Goal: Task Accomplishment & Management: Use online tool/utility

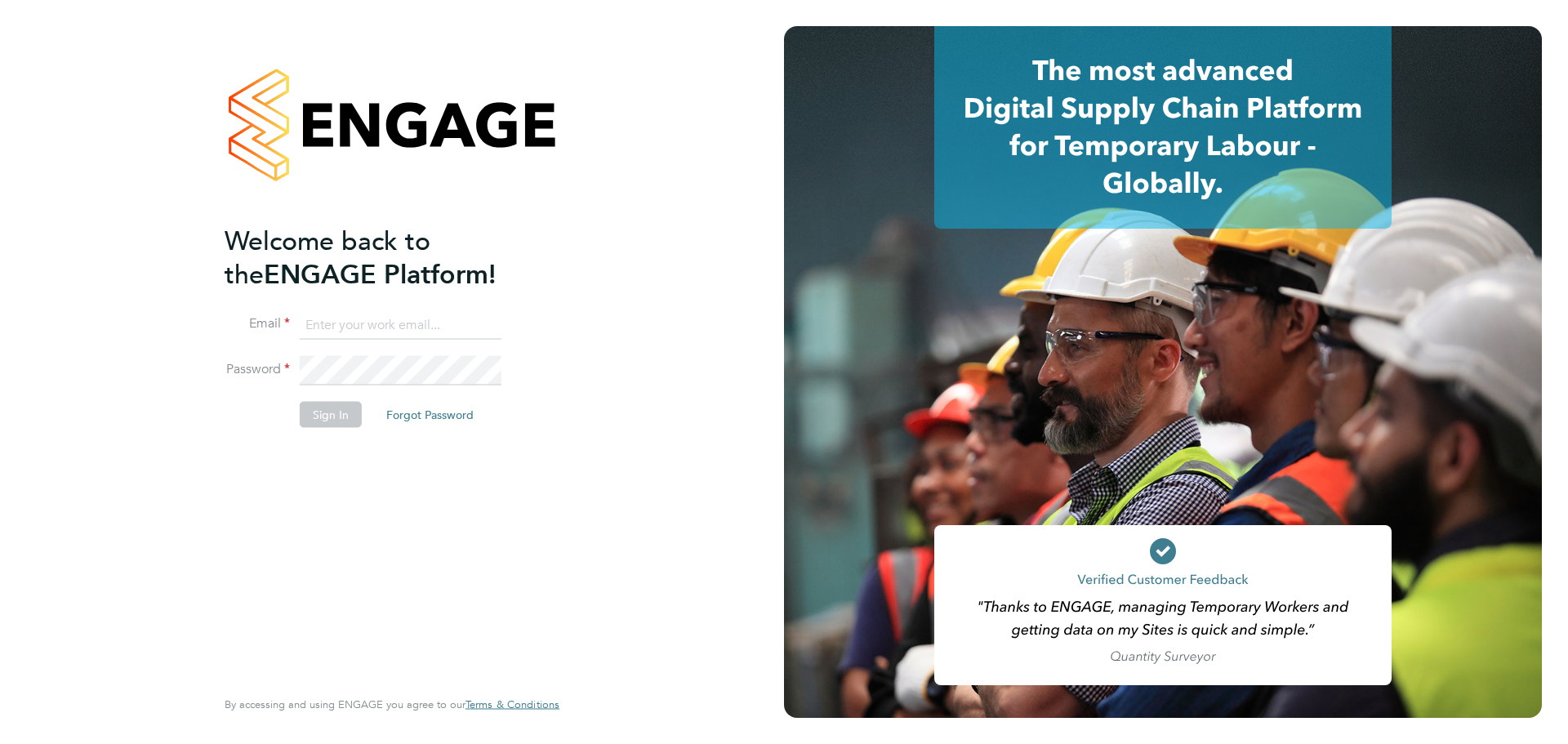
type input "[PERSON_NAME][EMAIL_ADDRESS][PERSON_NAME][DOMAIN_NAME]"
click at [334, 415] on button "Sign In" at bounding box center [331, 414] width 62 height 27
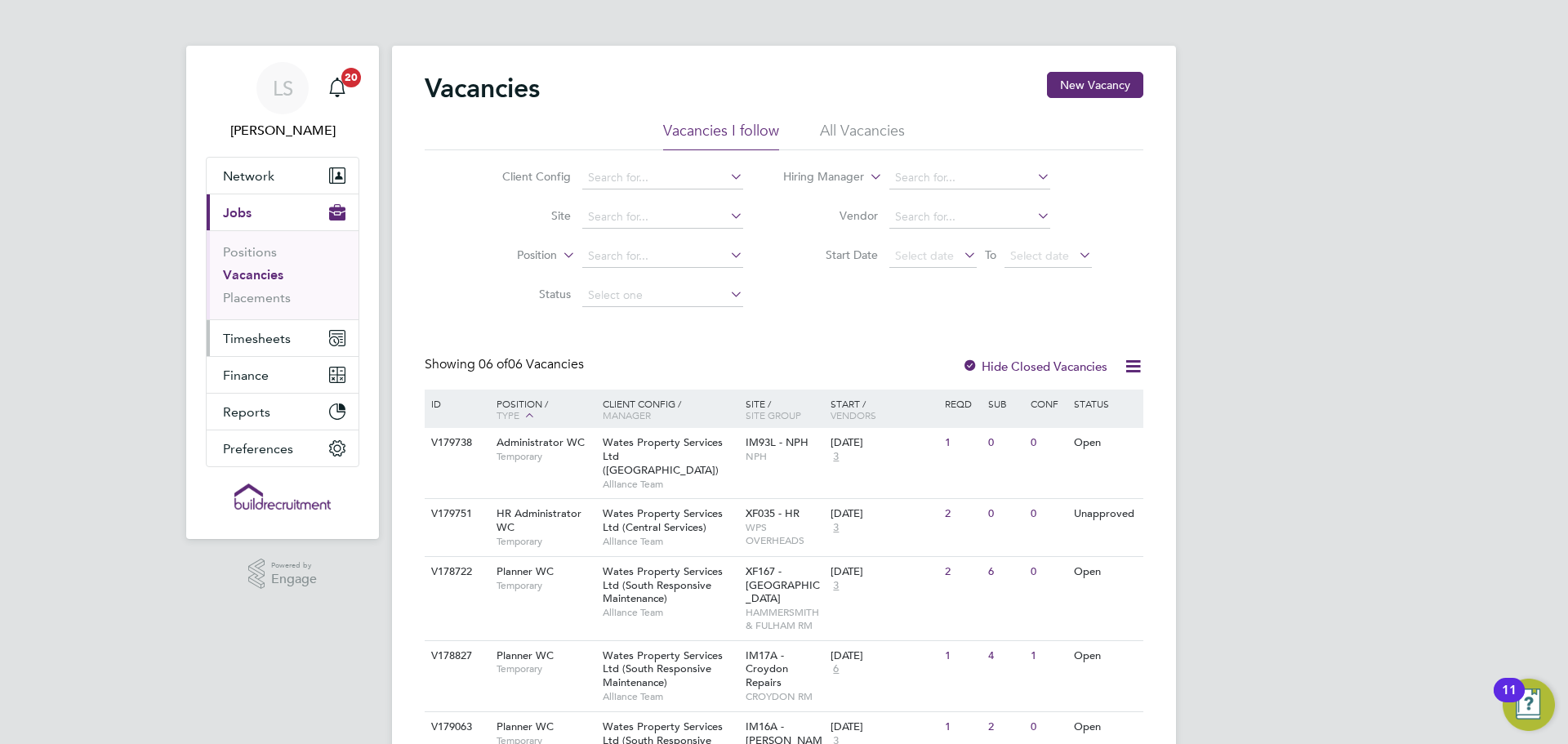
click at [275, 342] on span "Timesheets" at bounding box center [257, 339] width 68 height 16
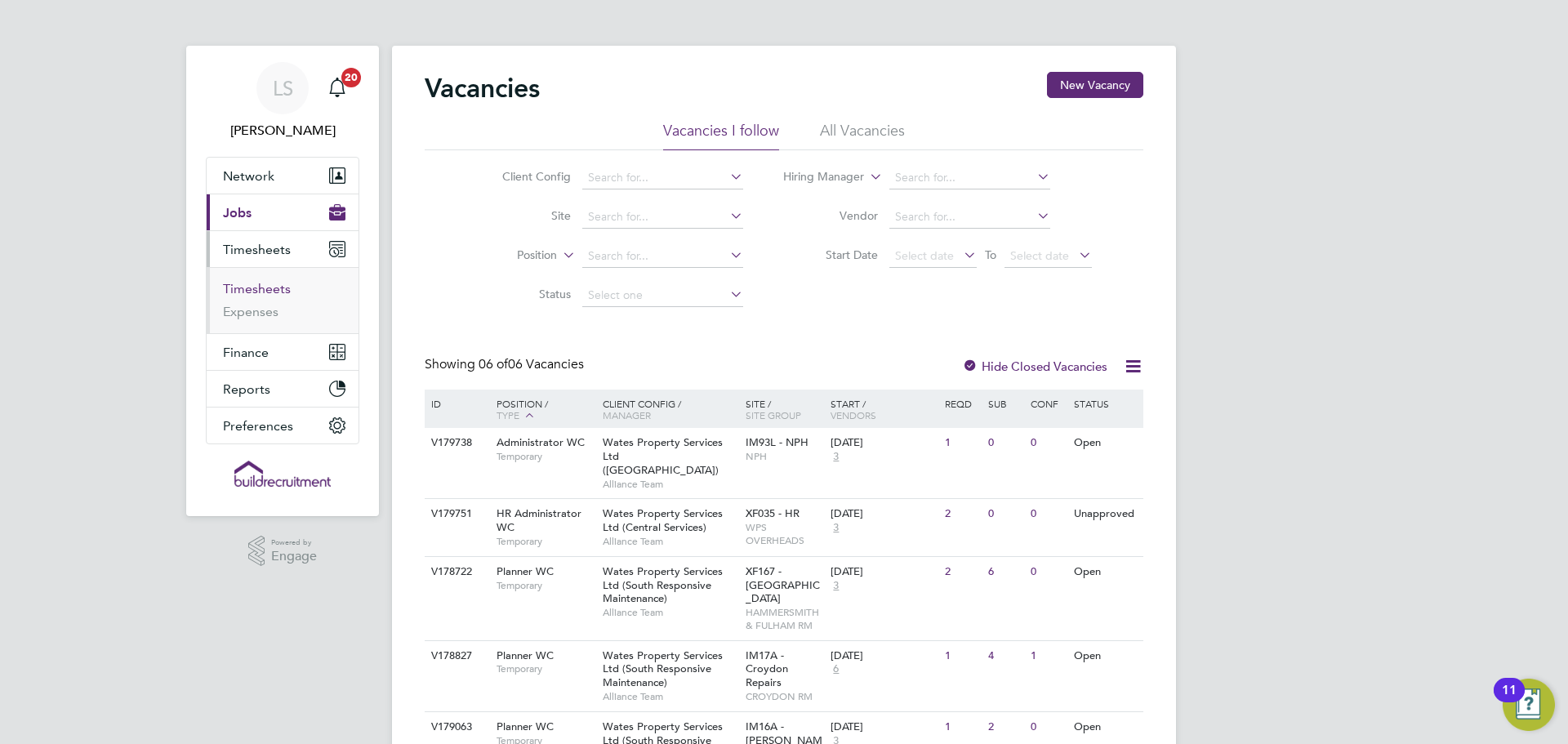
click at [272, 281] on link "Timesheets" at bounding box center [257, 288] width 68 height 16
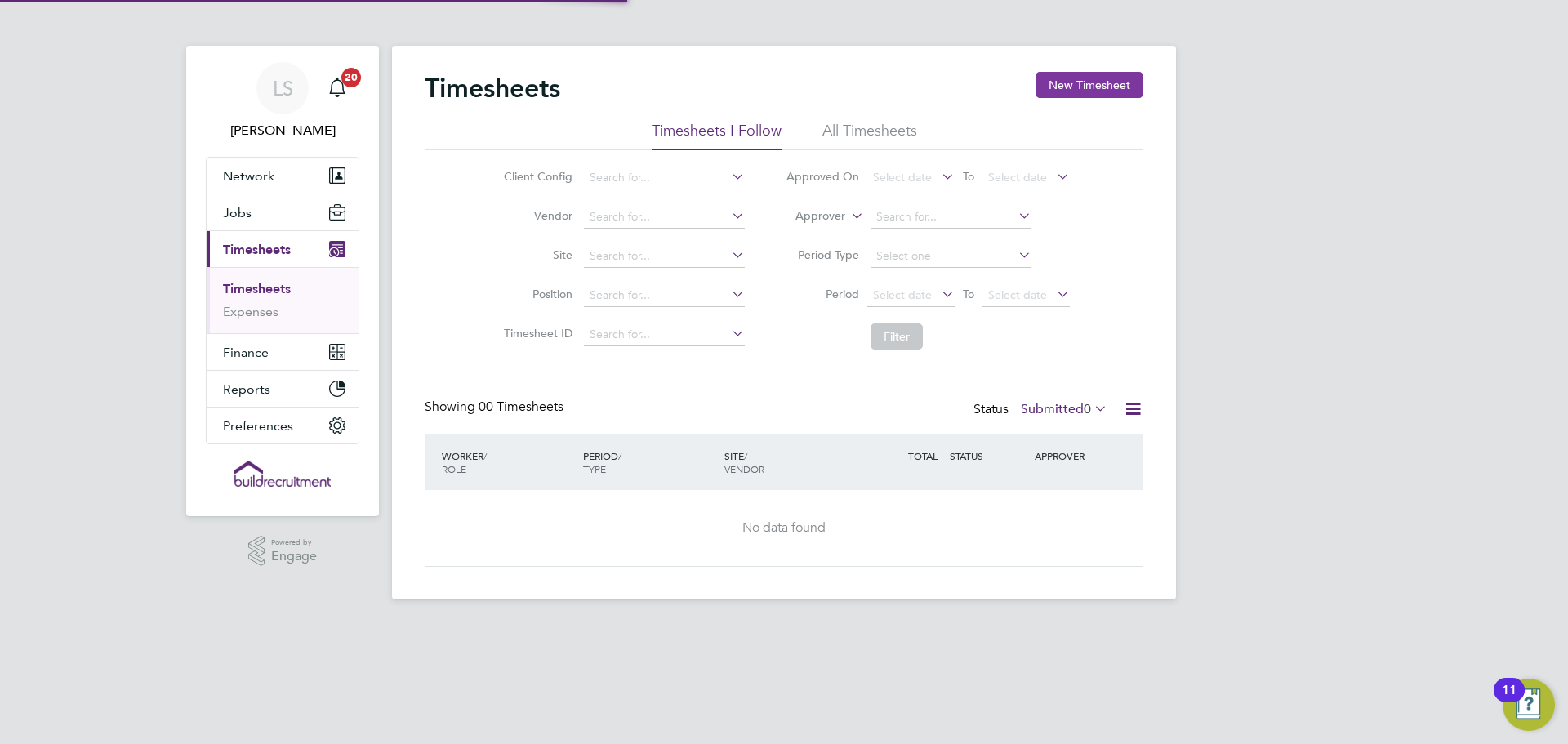
click at [1071, 91] on button "New Timesheet" at bounding box center [1089, 84] width 108 height 27
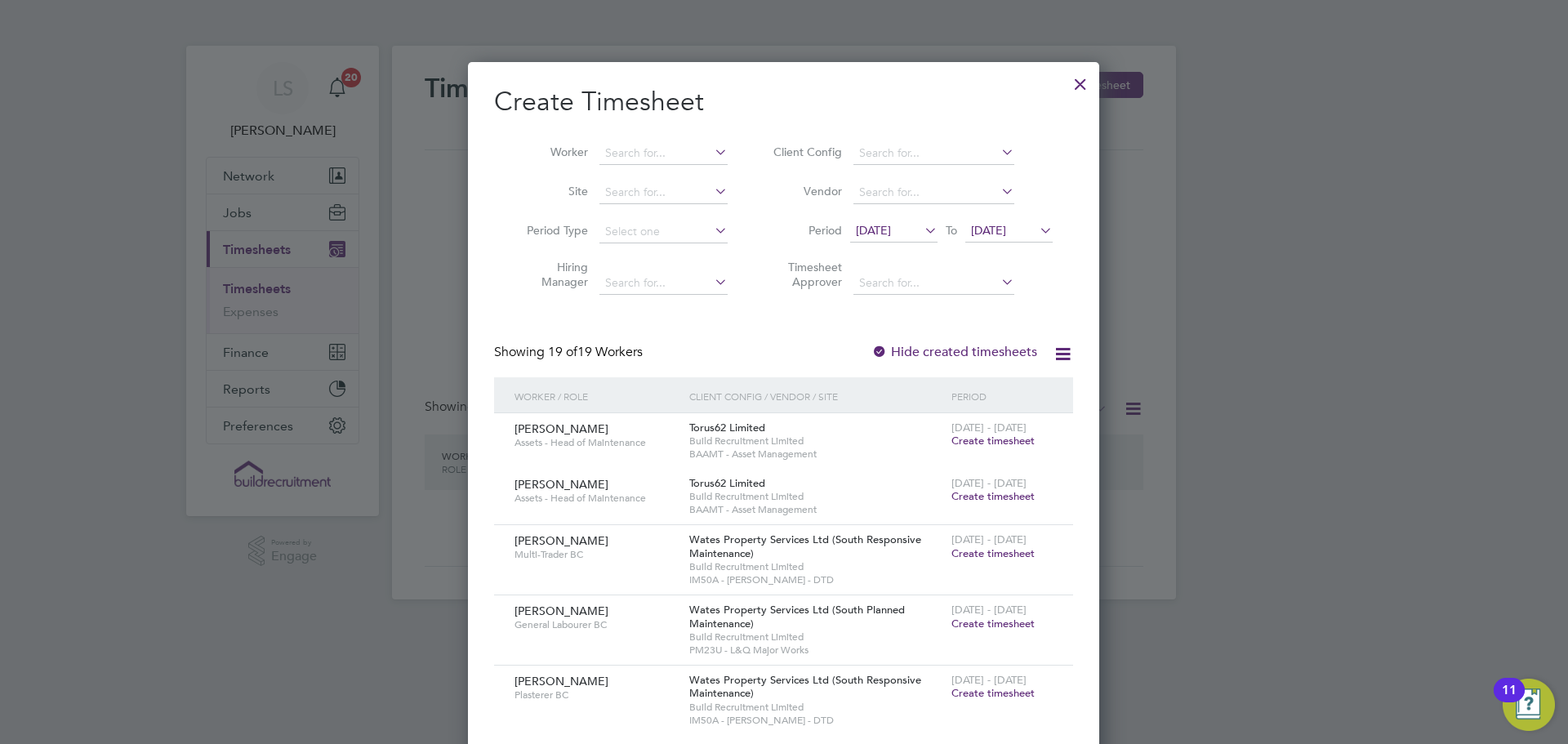
scroll to position [2162, 632]
click at [616, 153] on input at bounding box center [664, 153] width 128 height 23
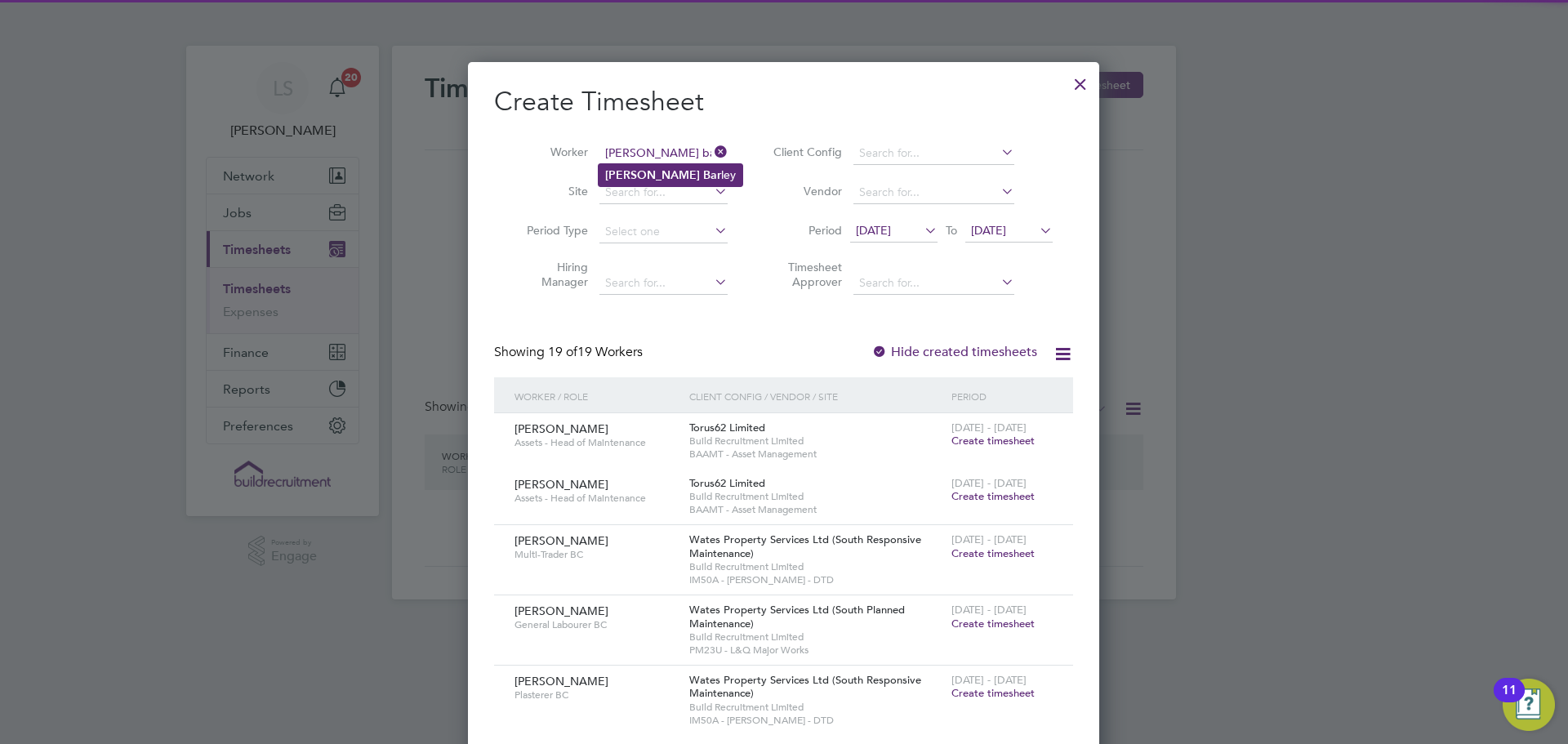
click at [703, 168] on b "Bar" at bounding box center [712, 174] width 18 height 14
type input "Jed Barley"
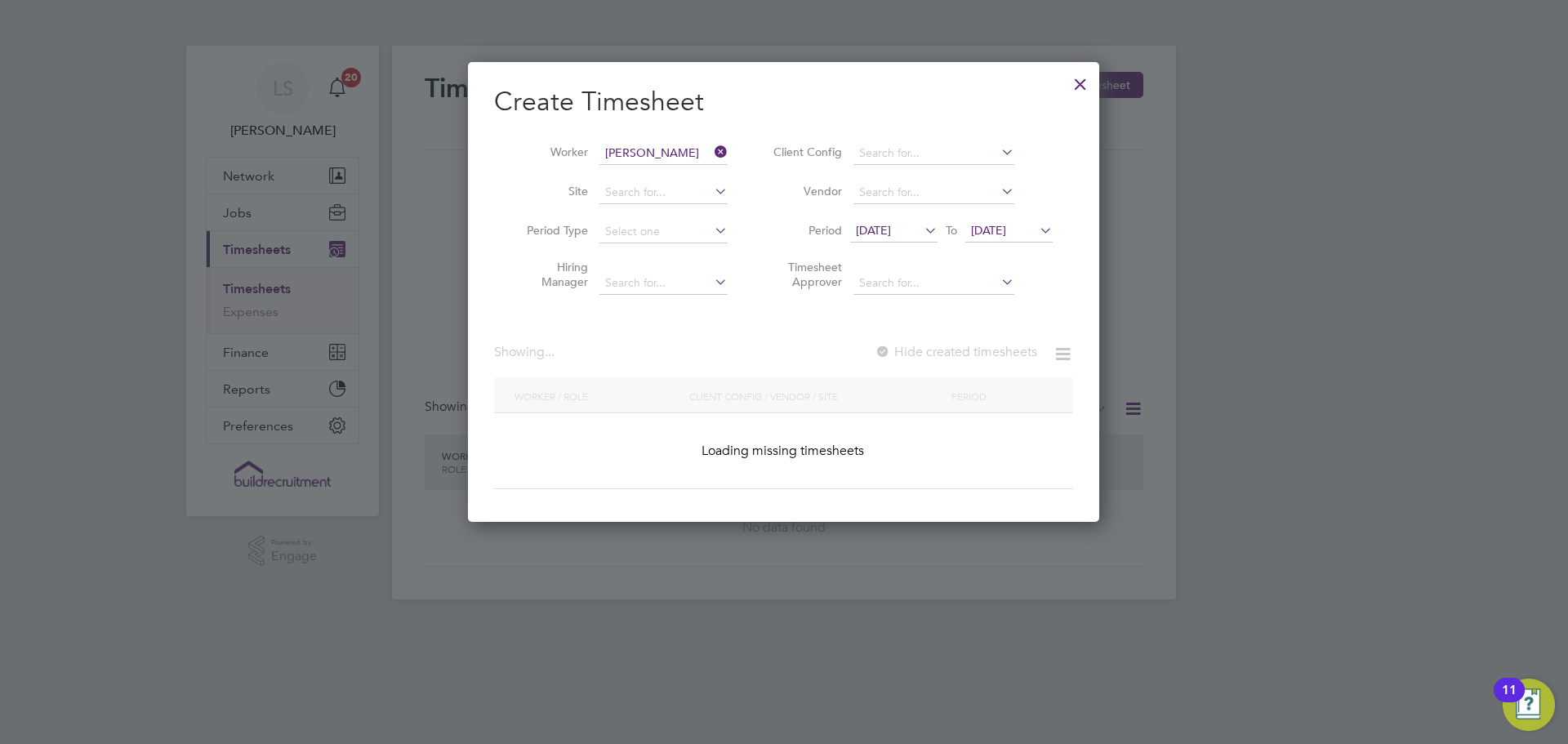
scroll to position [461, 632]
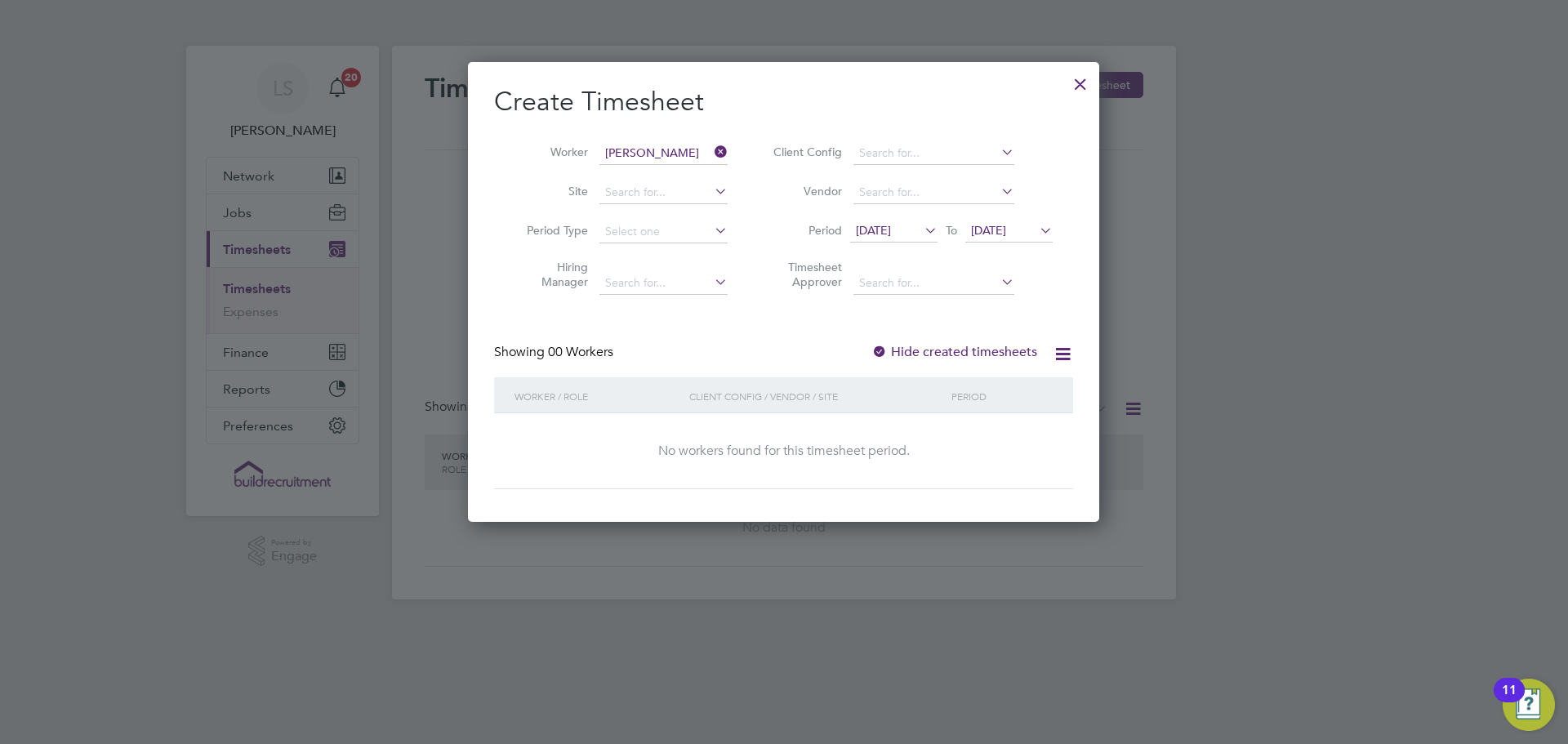
click at [891, 225] on span "21 Aug 2025" at bounding box center [873, 230] width 35 height 15
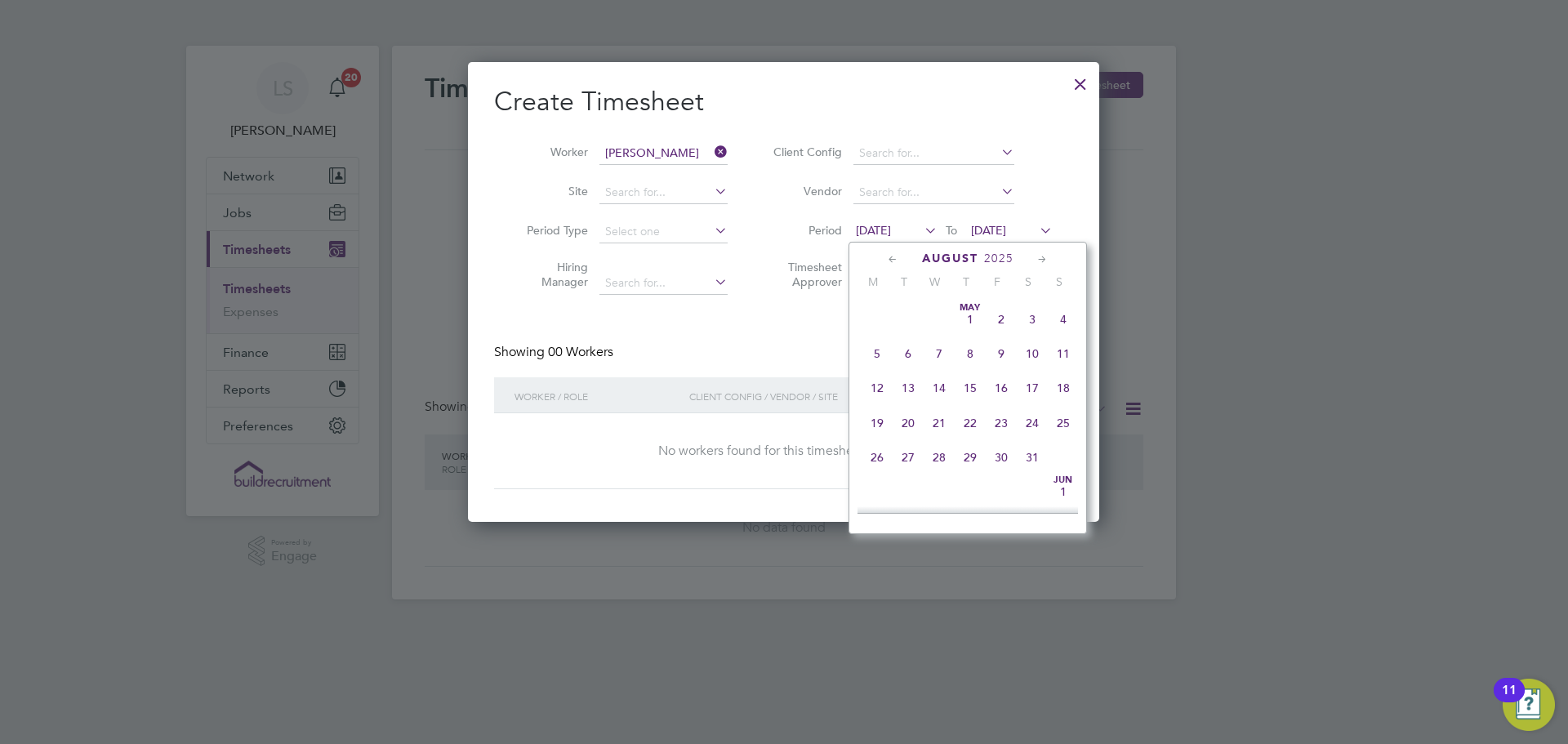
scroll to position [602, 0]
click at [999, 350] on span "15" at bounding box center [1001, 339] width 31 height 31
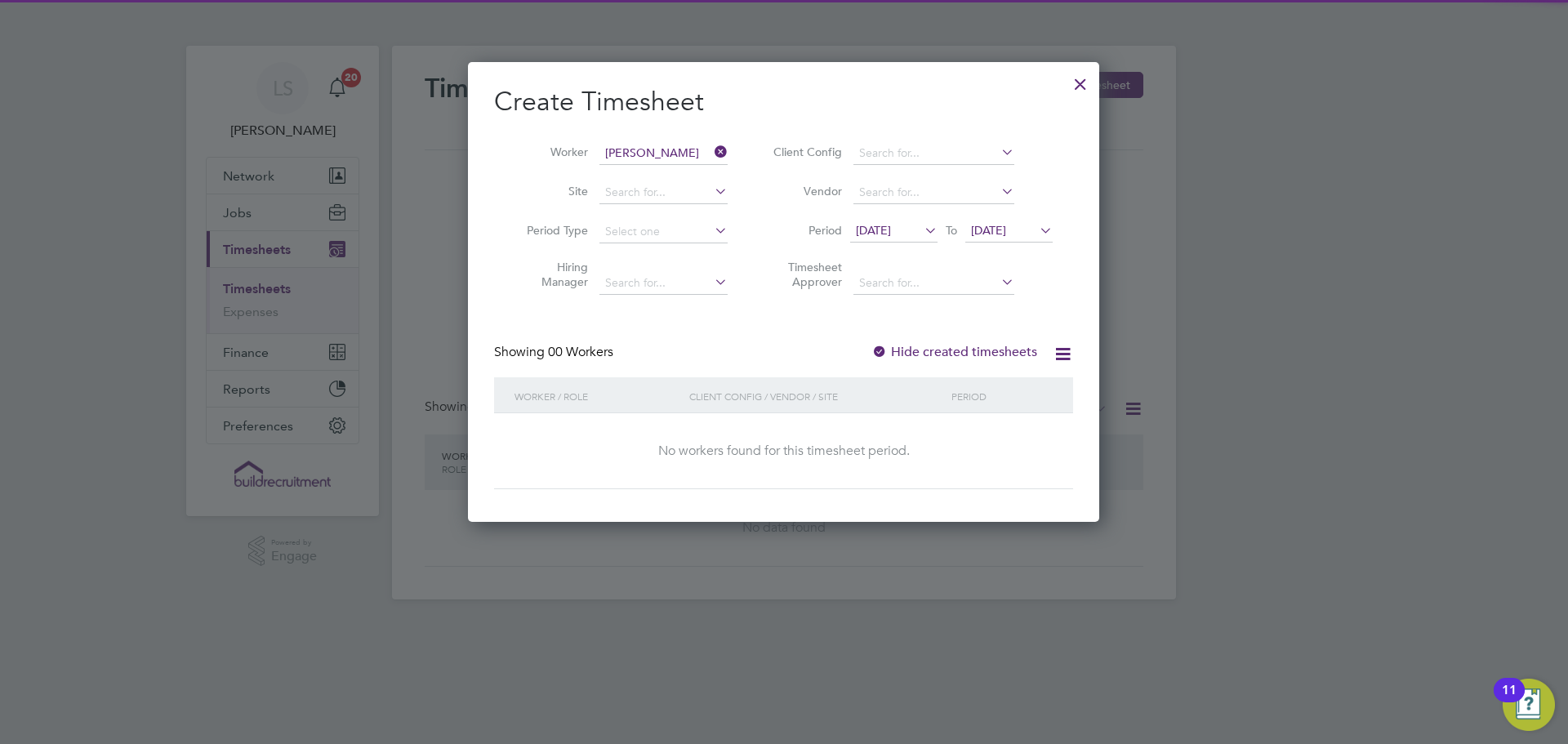
click at [1004, 235] on span "28 Aug 2025" at bounding box center [988, 230] width 35 height 15
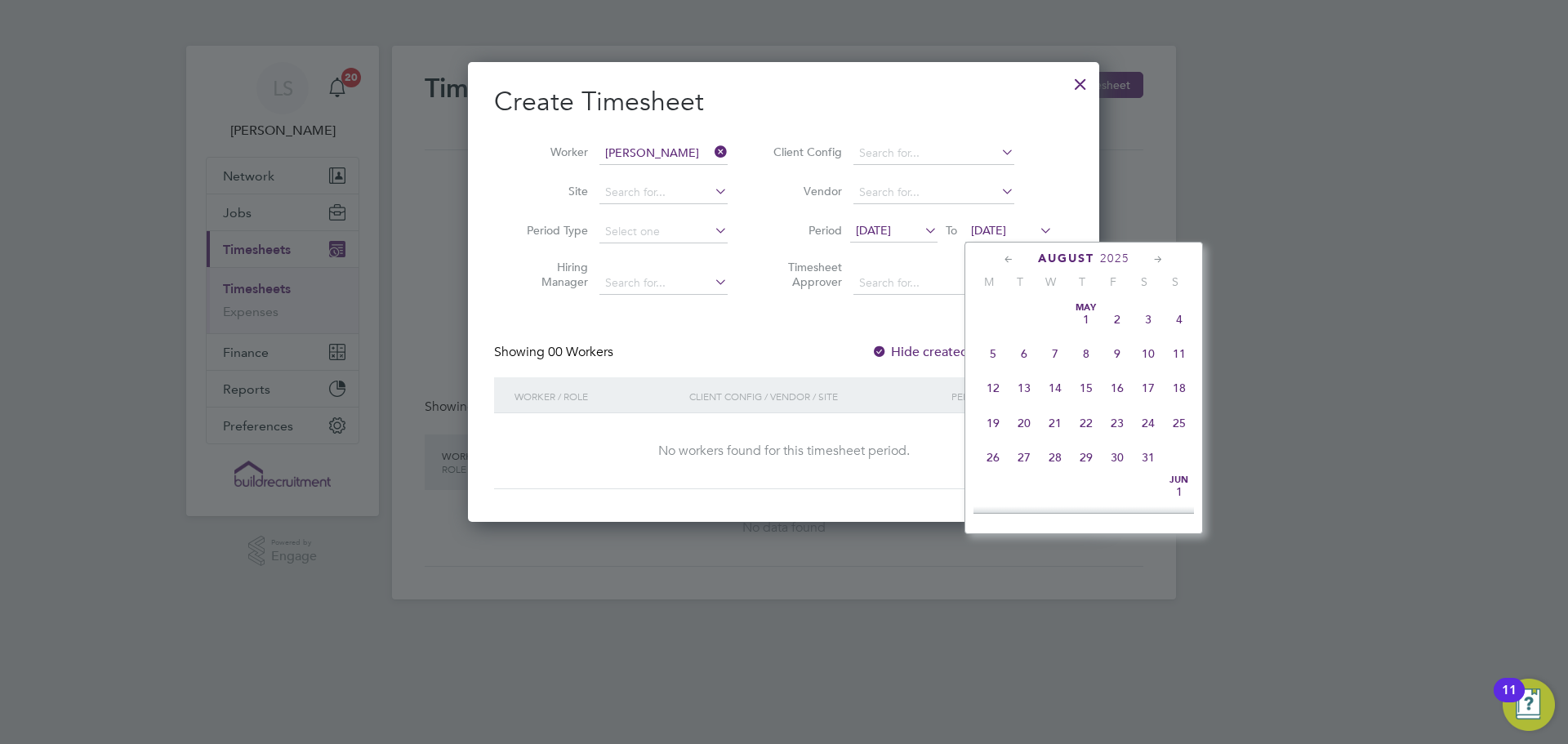
scroll to position [637, 0]
click at [1137, 491] on span "20" at bounding box center [1148, 475] width 31 height 31
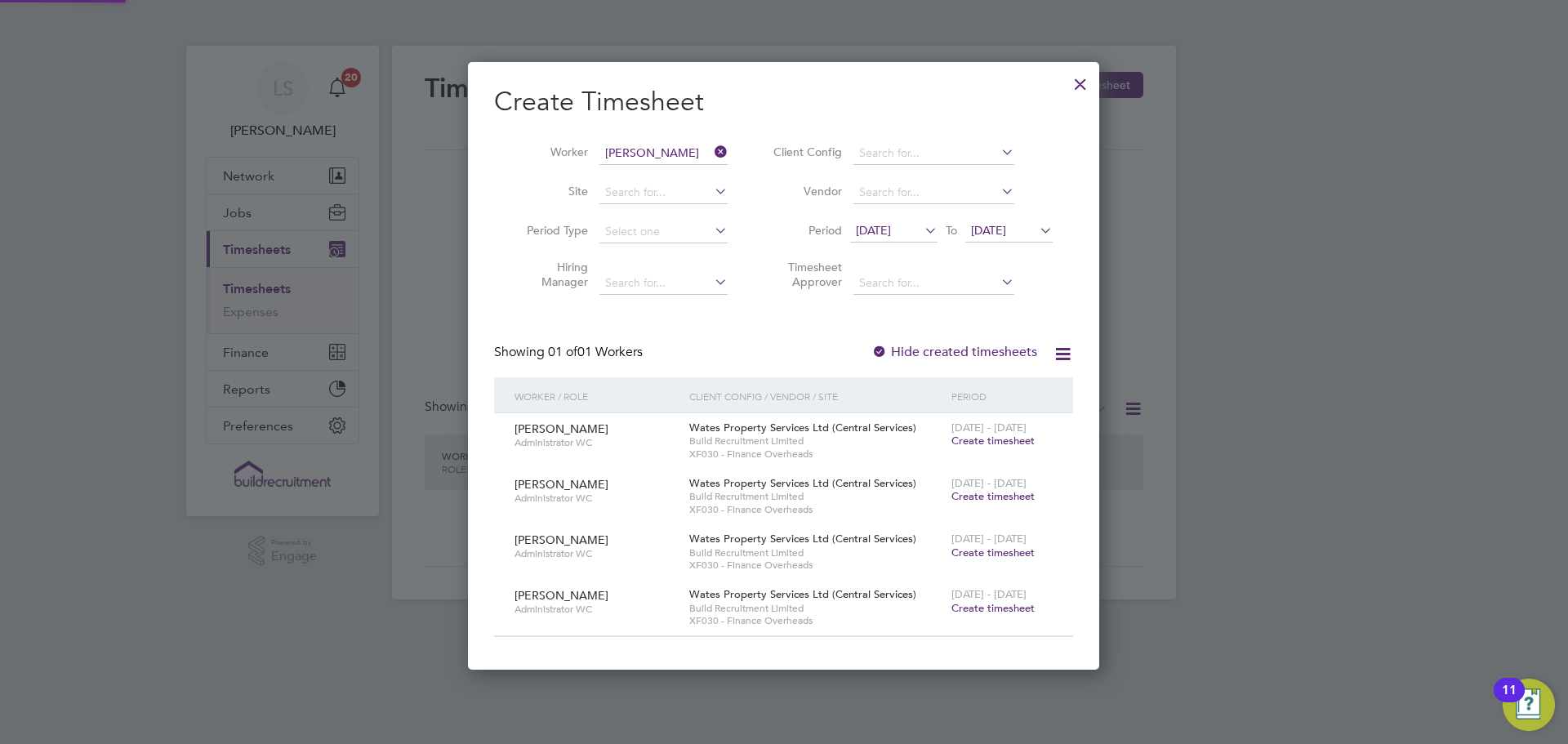
scroll to position [608, 632]
click at [988, 348] on label "Hide created timesheets" at bounding box center [954, 352] width 166 height 17
click at [891, 233] on span "15 Aug 2025" at bounding box center [873, 230] width 35 height 15
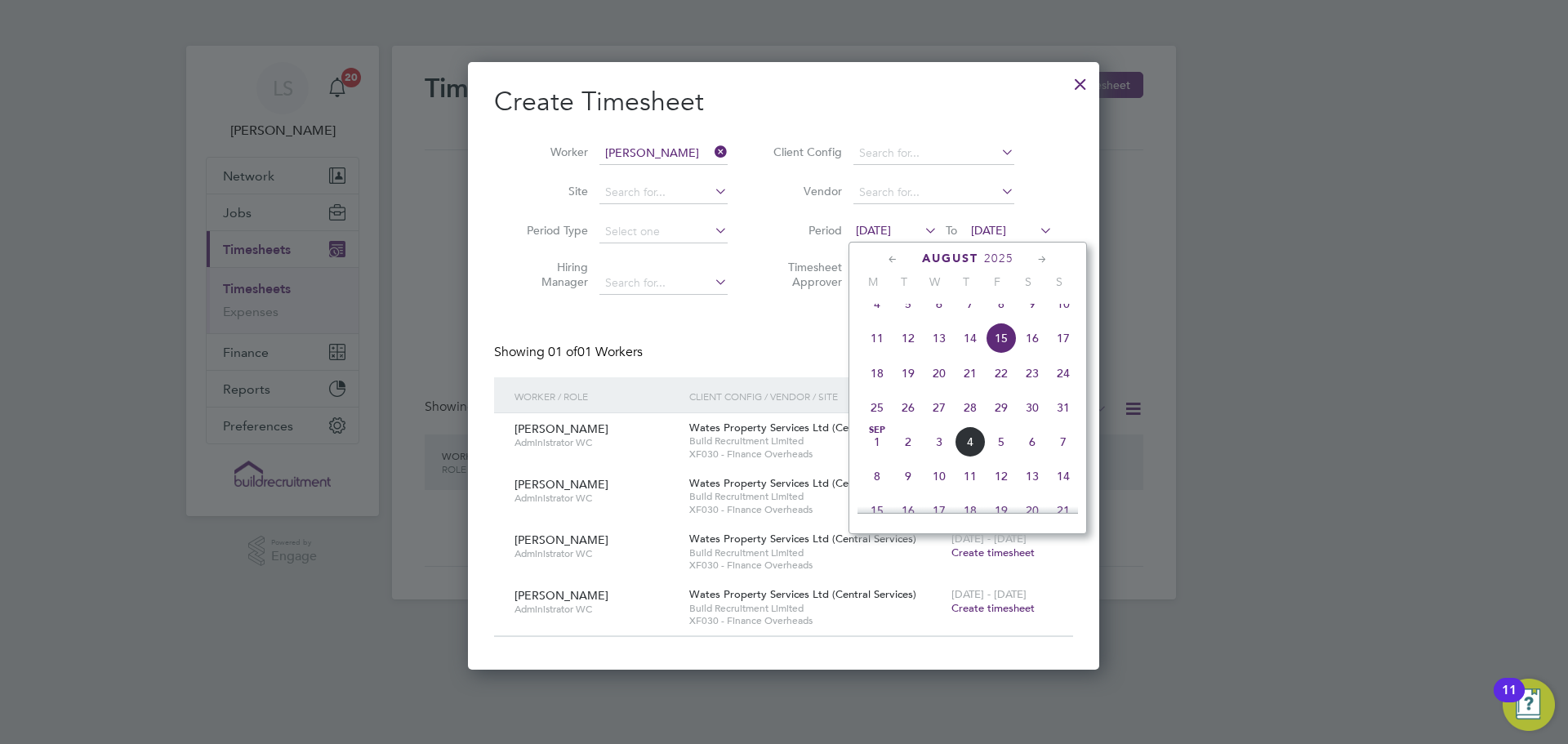
scroll to position [565, 0]
click at [1000, 386] on span "15" at bounding box center [1001, 374] width 31 height 31
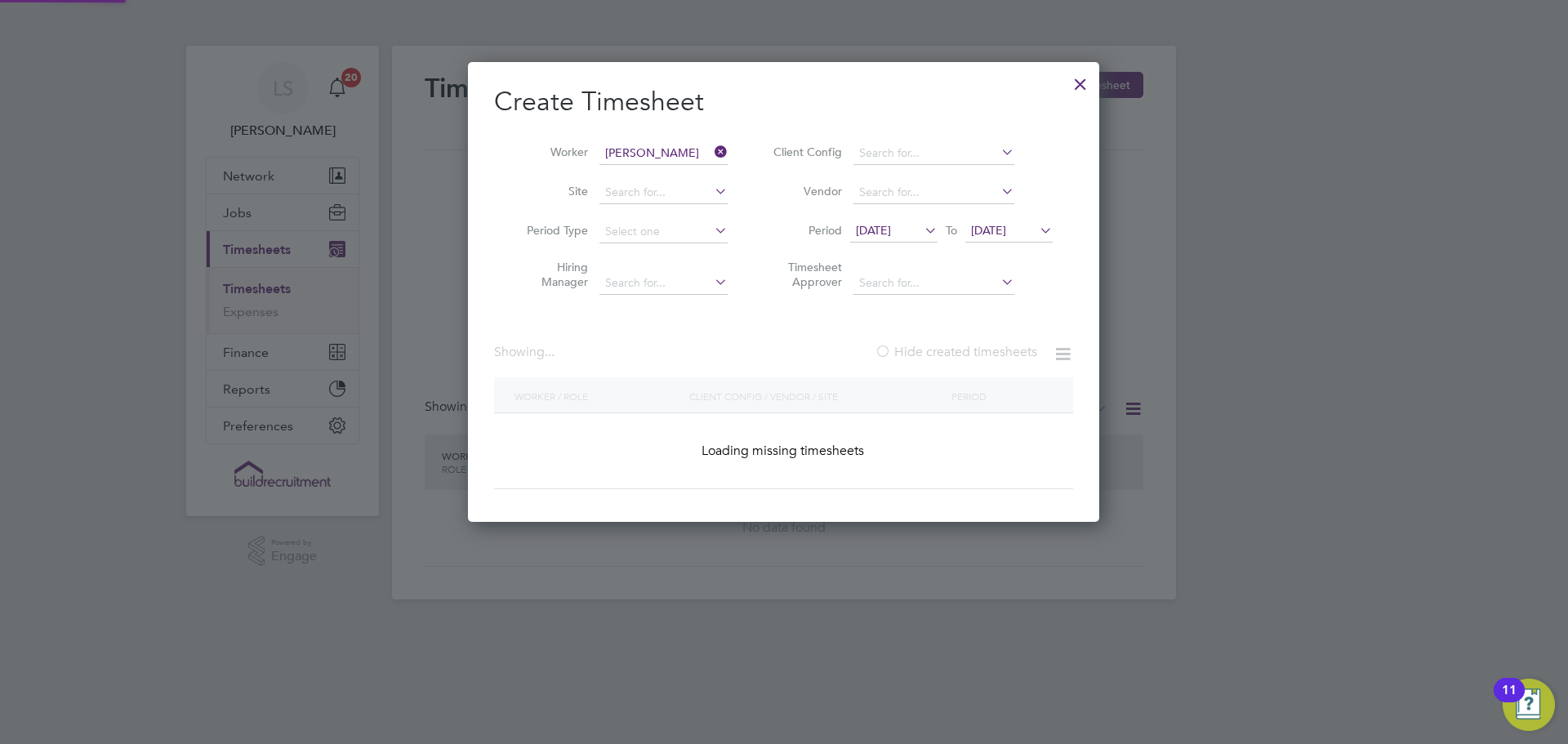
scroll to position [663, 632]
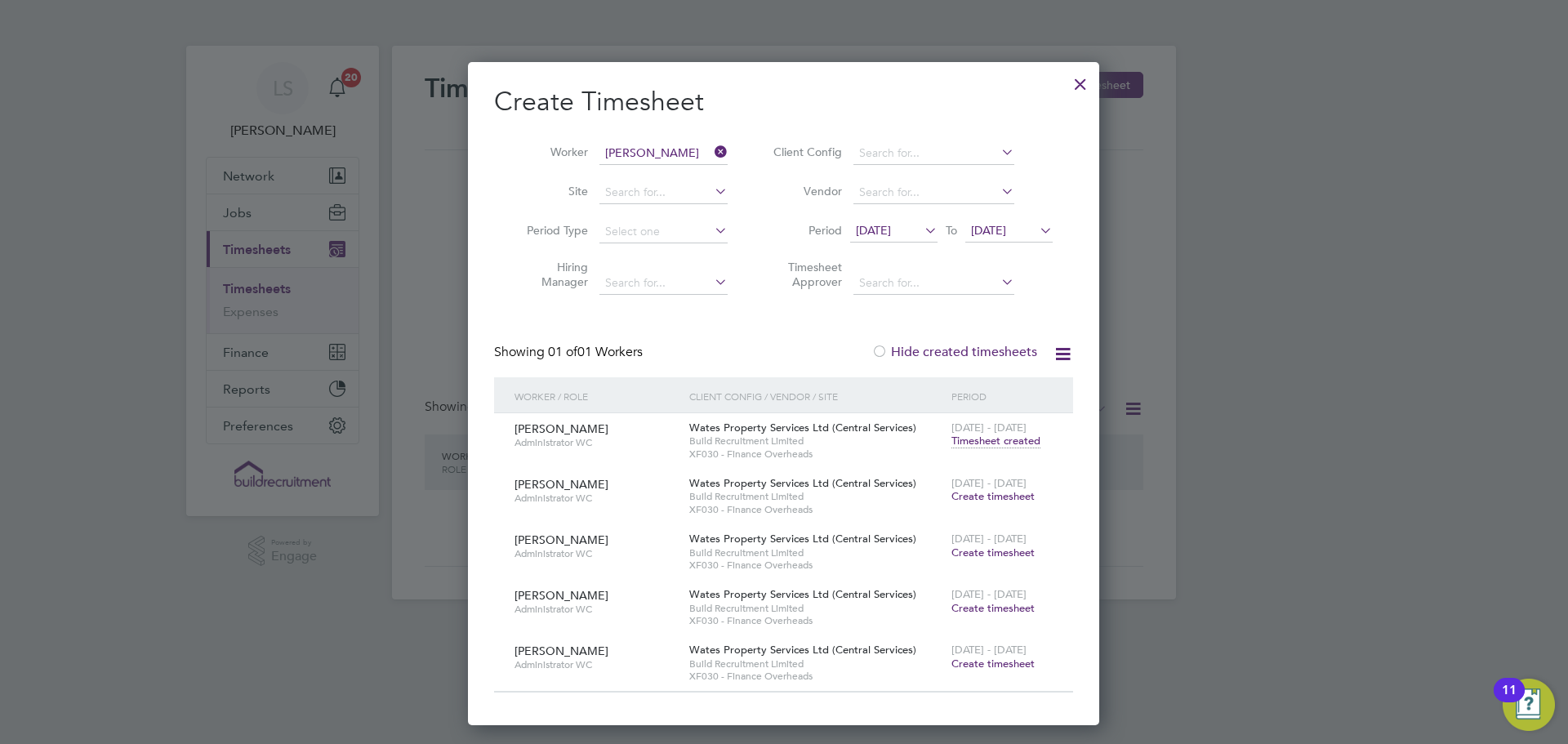
click at [1010, 441] on span "Timesheet created" at bounding box center [996, 441] width 89 height 15
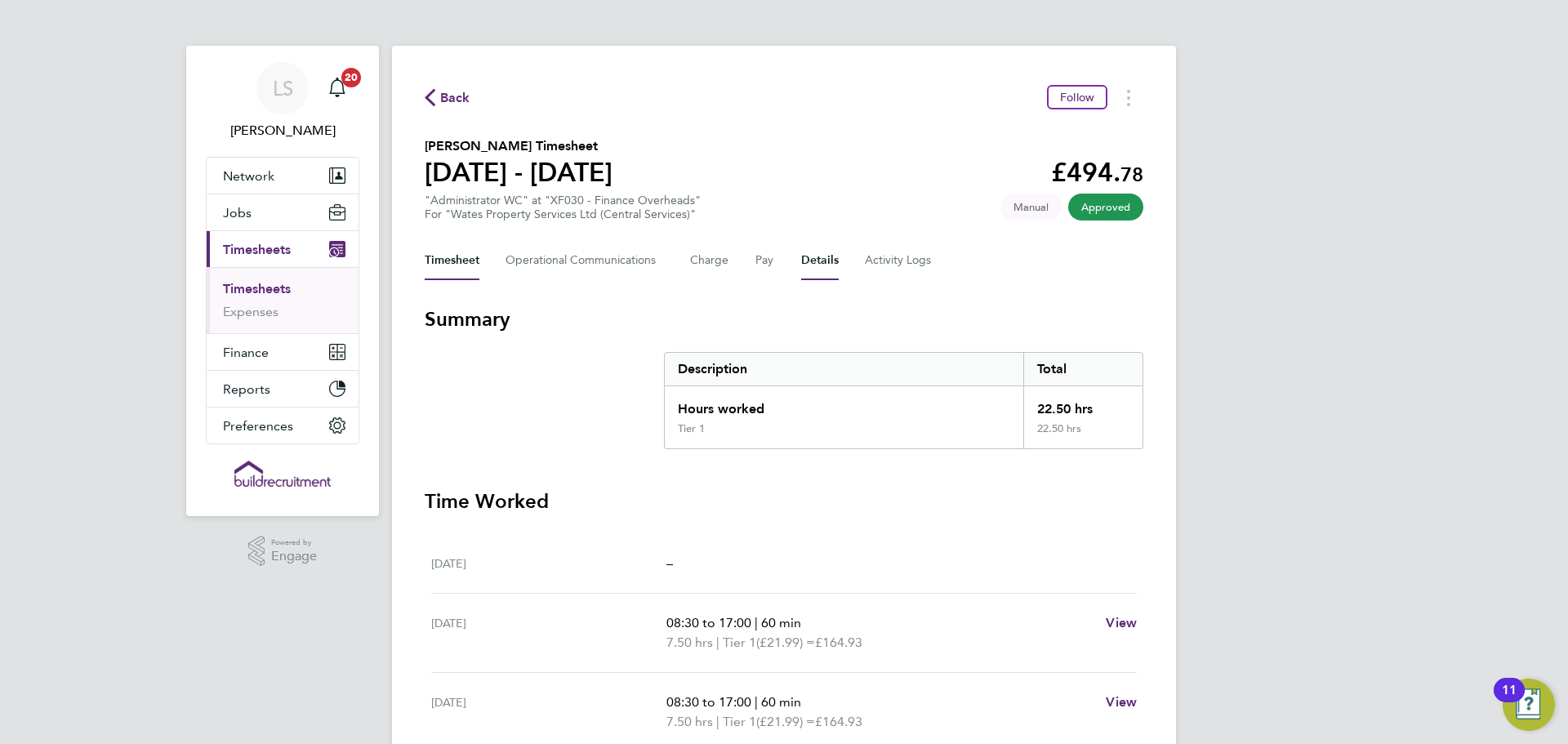
click at [826, 254] on button "Details" at bounding box center [820, 261] width 38 height 39
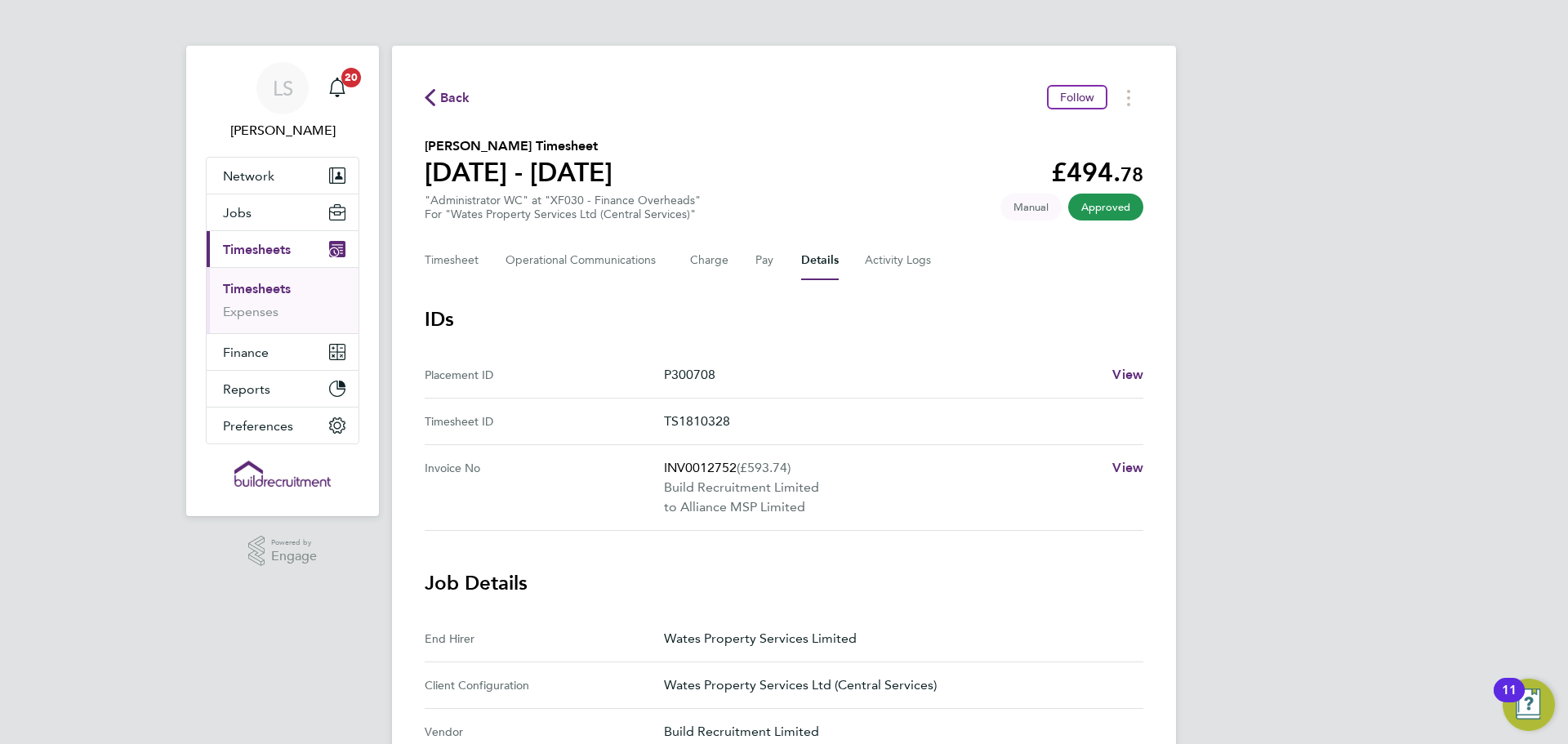
click at [857, 265] on div "Timesheet Operational Communications Charge Pay Details Activity Logs" at bounding box center [784, 261] width 719 height 39
click at [884, 261] on Logs-tab "Activity Logs" at bounding box center [899, 261] width 69 height 39
